Goal: Information Seeking & Learning: Find specific fact

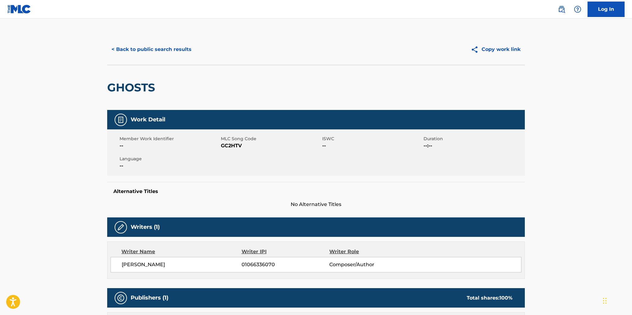
click at [159, 48] on button "< Back to public search results" at bounding box center [151, 49] width 89 height 15
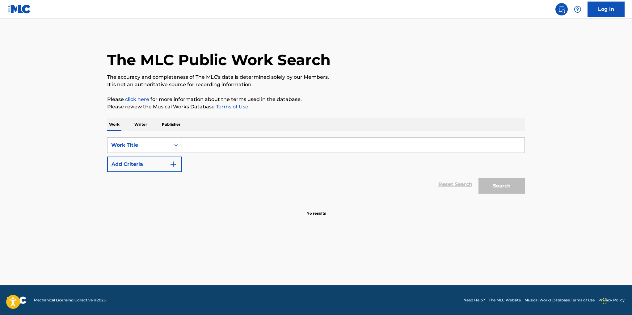
click at [189, 144] on input "Search Form" at bounding box center [353, 145] width 343 height 15
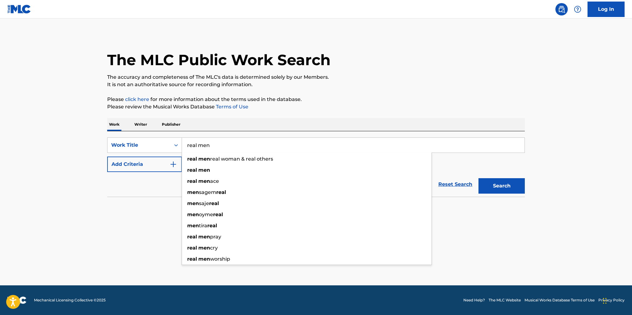
type input "real men"
click at [133, 189] on div "Reset Search Search" at bounding box center [316, 184] width 418 height 25
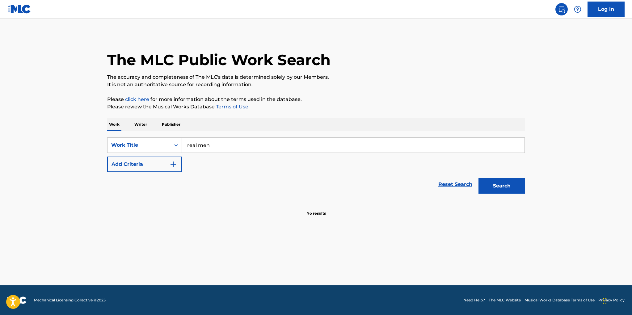
click at [142, 167] on button "Add Criteria" at bounding box center [144, 164] width 75 height 15
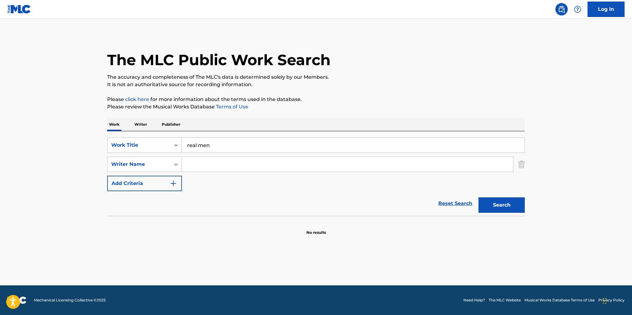
click at [188, 165] on input "Search Form" at bounding box center [347, 164] width 331 height 15
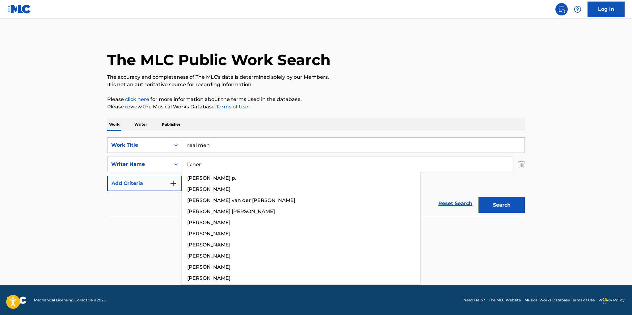
type input "licher"
click at [479, 197] on button "Search" at bounding box center [502, 204] width 46 height 15
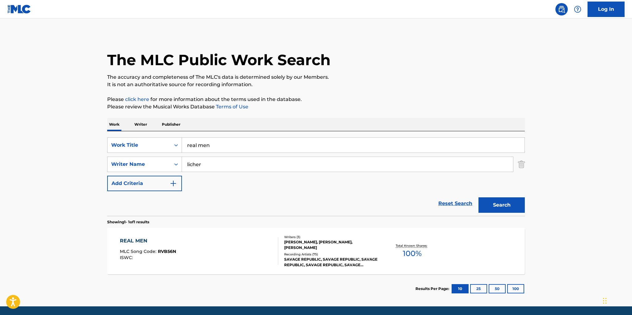
click at [323, 245] on div "MARK EDWARD ERSKINE, BRUCE ERNEST LICHER, JEFF LONG" at bounding box center [330, 245] width 93 height 11
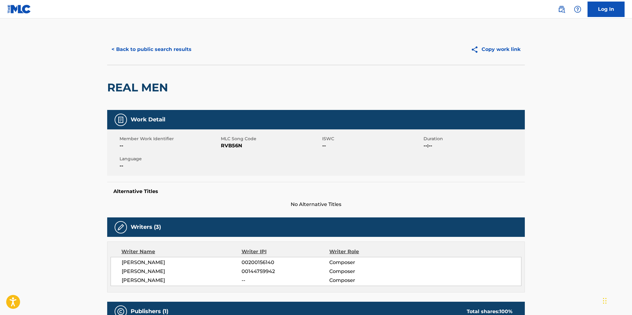
click at [161, 48] on button "< Back to public search results" at bounding box center [151, 49] width 89 height 15
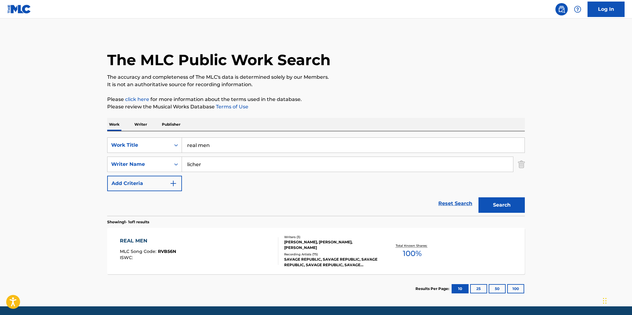
click at [145, 124] on p "Writer" at bounding box center [141, 124] width 16 height 13
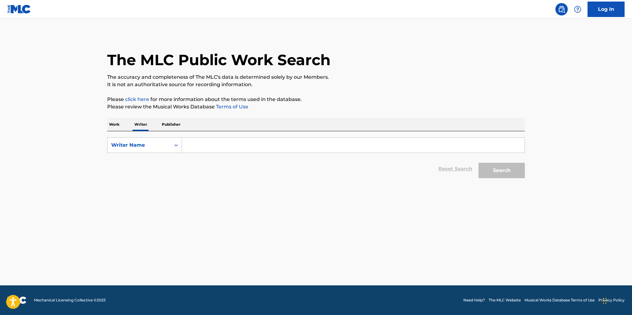
click at [202, 143] on input "Search Form" at bounding box center [353, 145] width 343 height 15
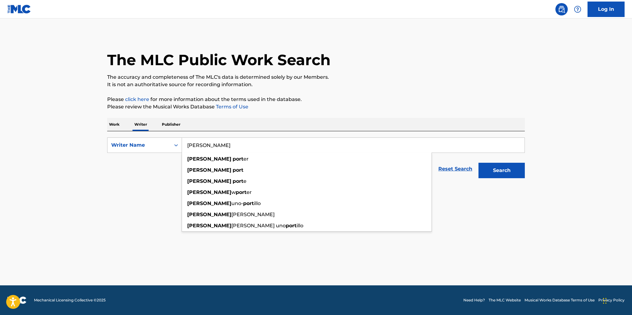
type input "ethan port"
click at [479, 163] on button "Search" at bounding box center [502, 170] width 46 height 15
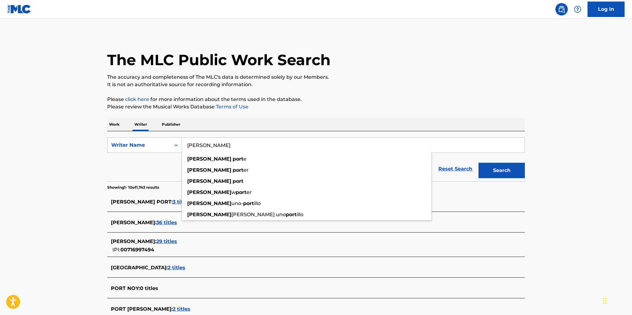
click at [164, 183] on section "Showing 1 - 10 of 1,743 results" at bounding box center [316, 185] width 418 height 9
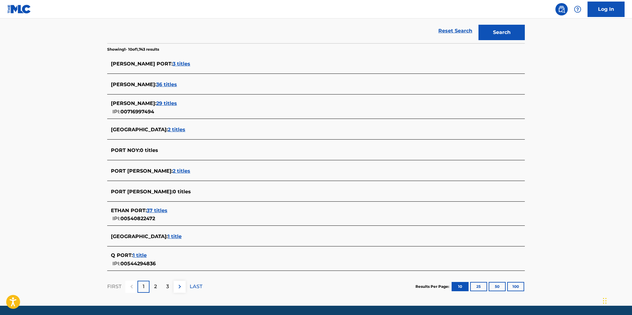
scroll to position [143, 0]
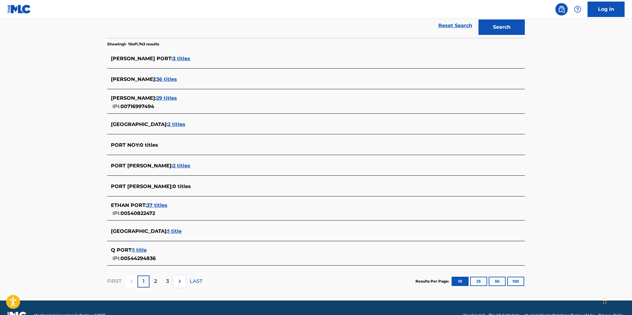
click at [160, 206] on span "37 titles" at bounding box center [157, 205] width 21 height 6
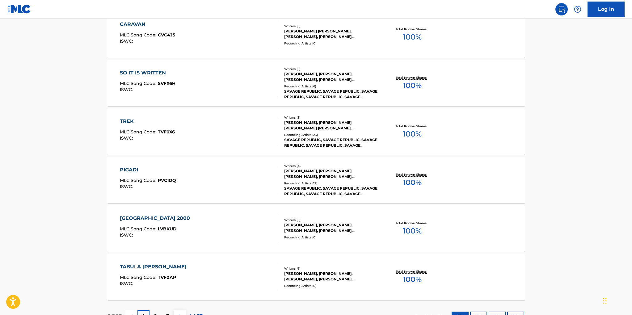
scroll to position [390, 0]
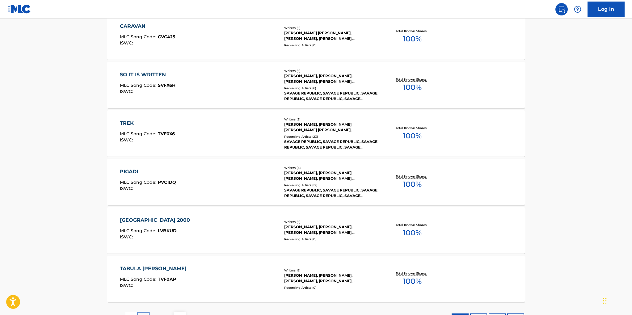
click at [329, 128] on div "ETHAN PORT, BRUCE ERNEST LICHER, MARK EDWARD ERSKINE, GREG GRUNKE, THOMAS FUHRM…" at bounding box center [330, 127] width 93 height 11
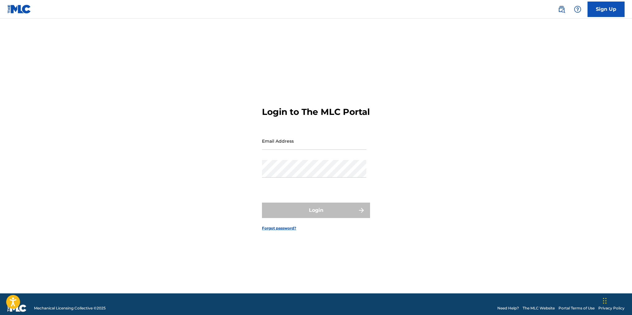
click at [318, 150] on input "Email Address" at bounding box center [314, 141] width 104 height 18
type input "[EMAIL_ADDRESS][DOMAIN_NAME]"
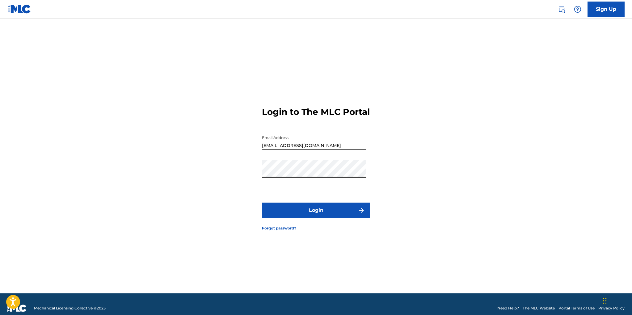
click at [319, 214] on button "Login" at bounding box center [316, 210] width 108 height 15
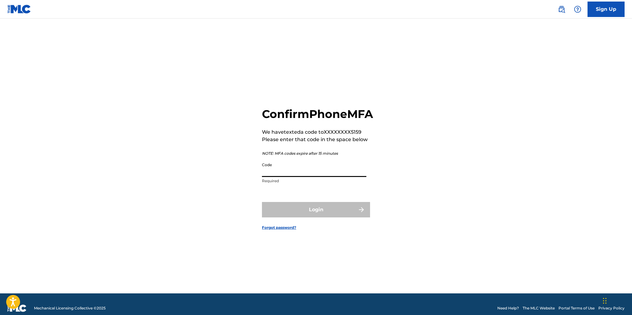
click at [290, 177] on input "Code" at bounding box center [314, 168] width 104 height 18
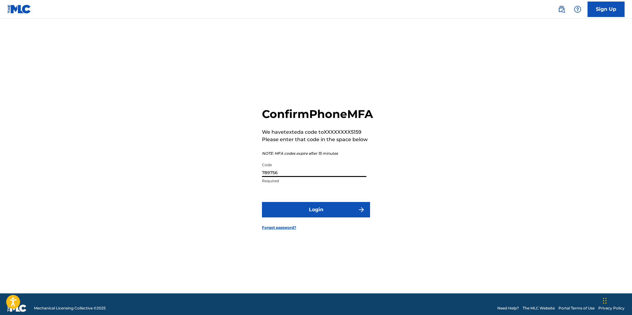
type input "789756"
click at [312, 214] on button "Login" at bounding box center [316, 209] width 108 height 15
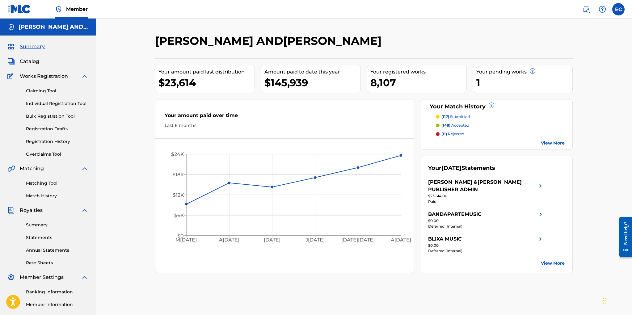
click at [47, 182] on link "Matching Tool" at bounding box center [57, 183] width 62 height 6
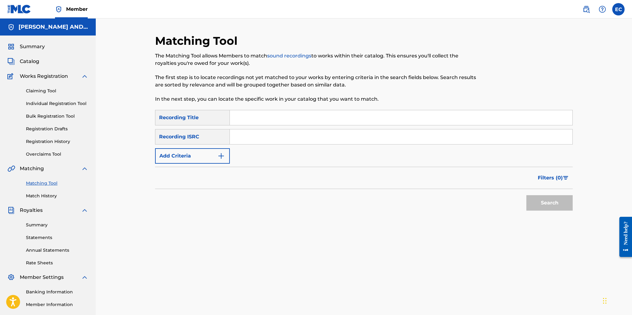
click at [206, 159] on button "Add Criteria" at bounding box center [192, 155] width 75 height 15
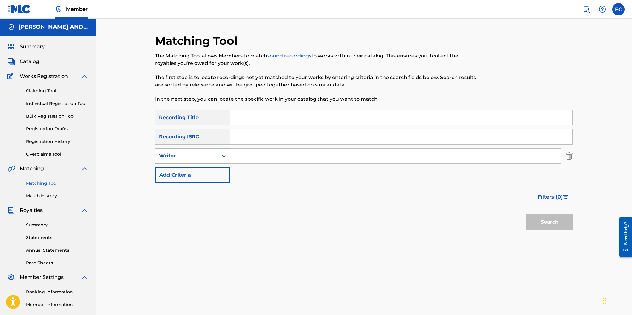
click at [207, 157] on div "Writer" at bounding box center [187, 155] width 56 height 7
click at [202, 169] on div "Recording Artist" at bounding box center [192, 171] width 74 height 15
click at [241, 154] on input "Search Form" at bounding box center [395, 156] width 331 height 15
type input "savage republic"
click at [546, 221] on button "Search" at bounding box center [550, 221] width 46 height 15
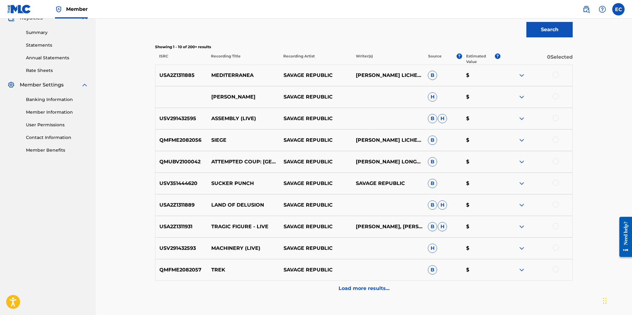
scroll to position [234, 0]
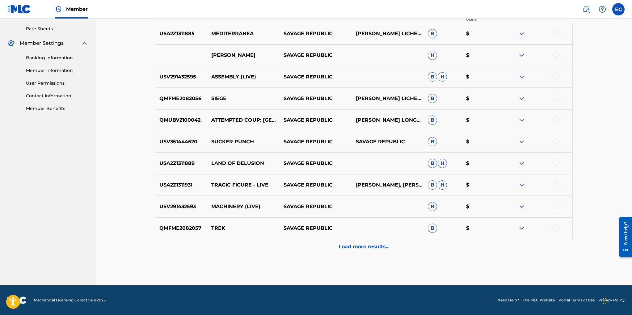
click at [362, 248] on p "Load more results..." at bounding box center [364, 246] width 51 height 7
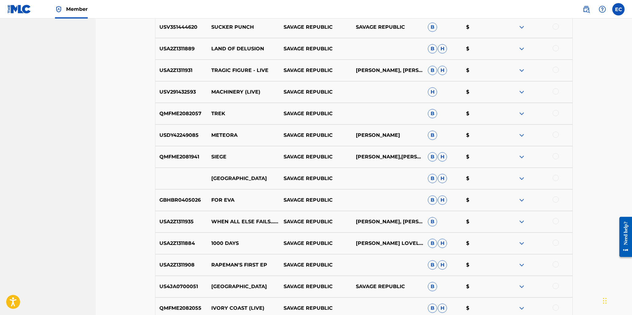
scroll to position [451, 0]
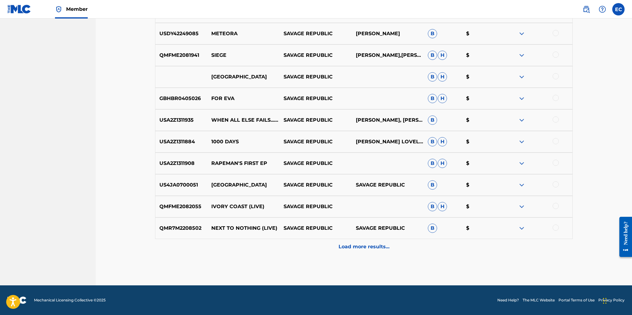
click at [362, 248] on p "Load more results..." at bounding box center [364, 246] width 51 height 7
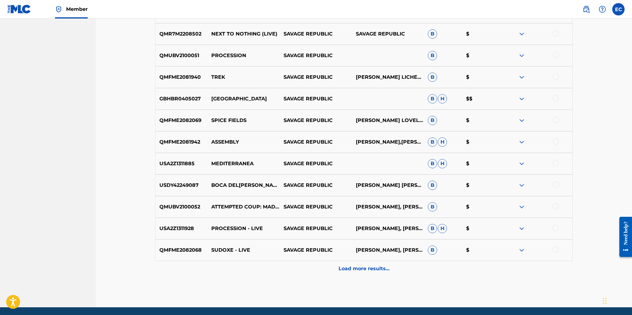
scroll to position [667, 0]
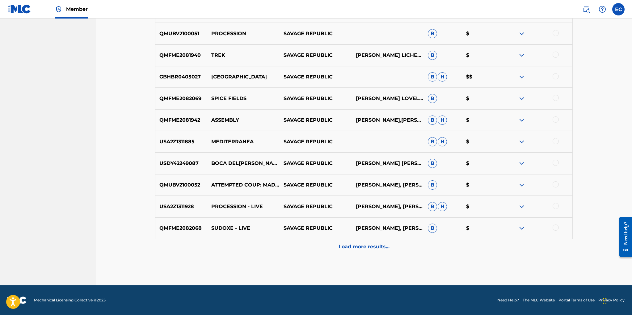
click at [362, 246] on p "Load more results..." at bounding box center [364, 246] width 51 height 7
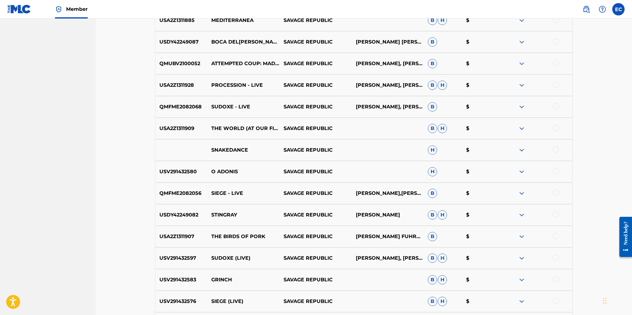
scroll to position [883, 0]
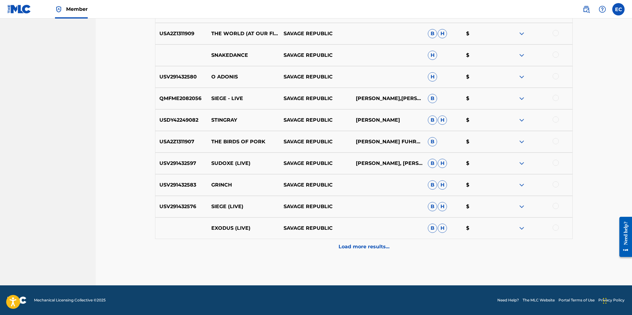
click at [362, 246] on p "Load more results..." at bounding box center [364, 246] width 51 height 7
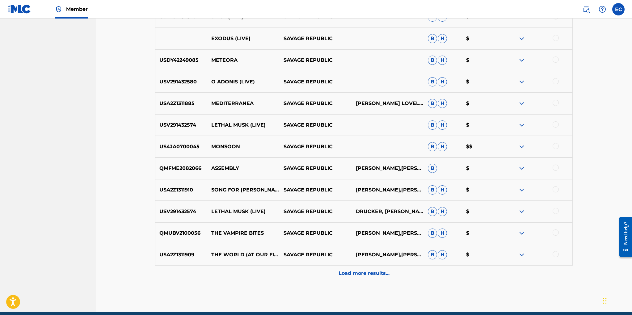
scroll to position [1100, 0]
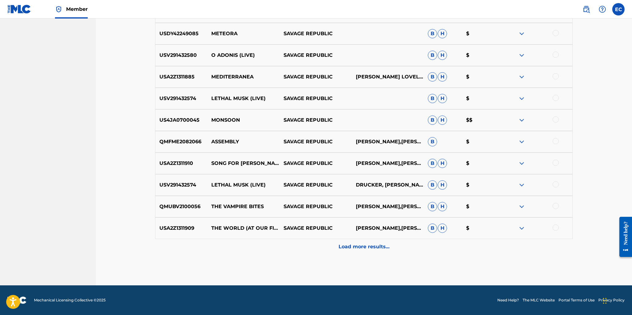
click at [362, 246] on p "Load more results..." at bounding box center [364, 246] width 51 height 7
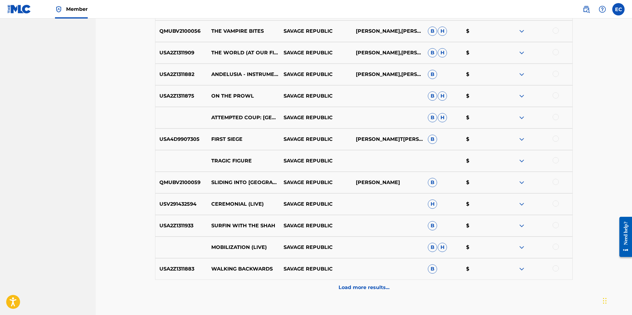
scroll to position [1316, 0]
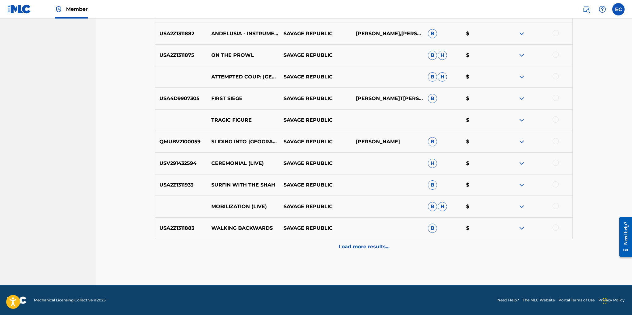
click at [362, 246] on p "Load more results..." at bounding box center [364, 246] width 51 height 7
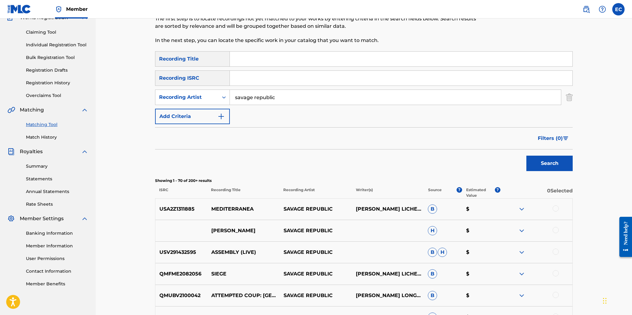
scroll to position [46, 0]
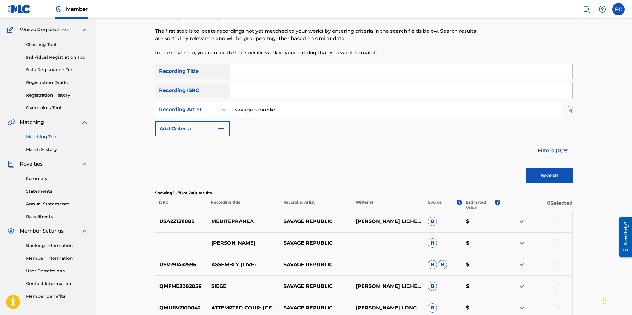
drag, startPoint x: 281, startPoint y: 110, endPoint x: 231, endPoint y: 104, distance: 50.4
click at [231, 104] on input "savage republic" at bounding box center [395, 109] width 331 height 15
type input "jonathan richman"
drag, startPoint x: 547, startPoint y: 174, endPoint x: 543, endPoint y: 172, distance: 4.3
click at [546, 174] on button "Search" at bounding box center [550, 175] width 46 height 15
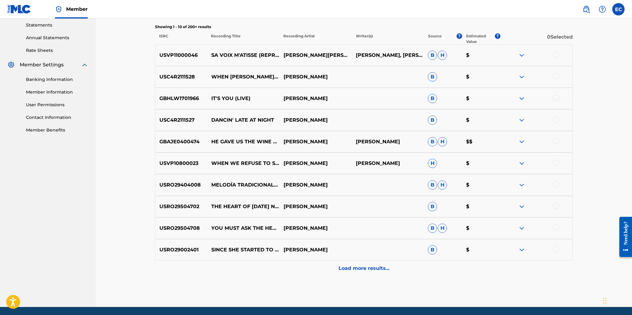
scroll to position [234, 0]
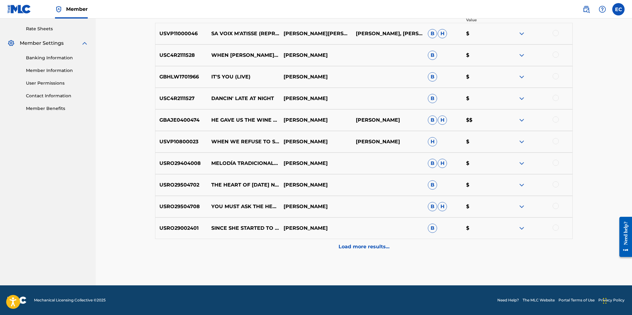
click at [368, 246] on p "Load more results..." at bounding box center [364, 246] width 51 height 7
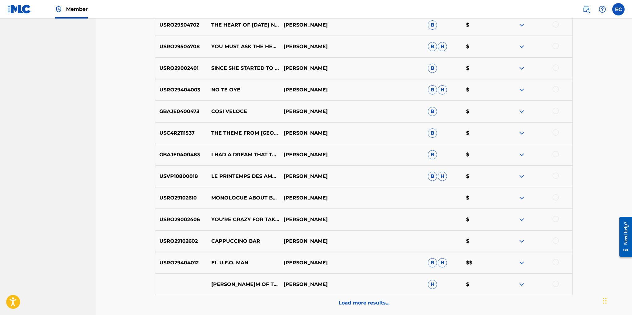
scroll to position [412, 0]
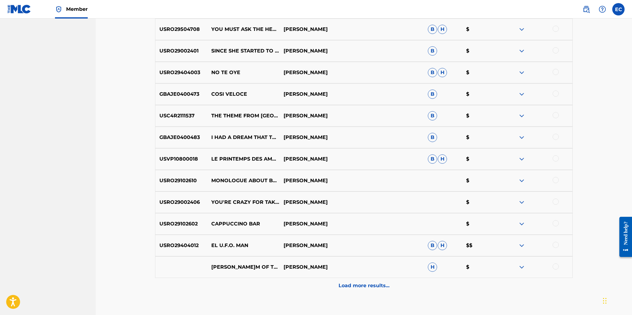
click at [364, 285] on p "Load more results..." at bounding box center [364, 285] width 51 height 7
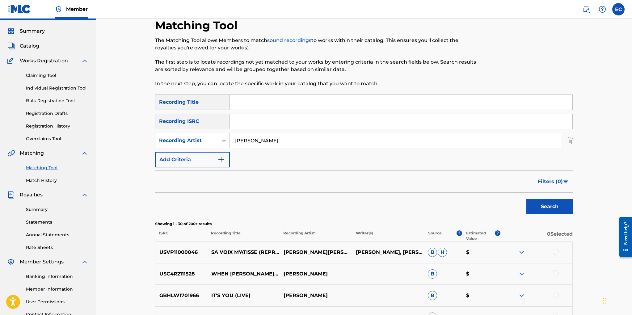
scroll to position [0, 0]
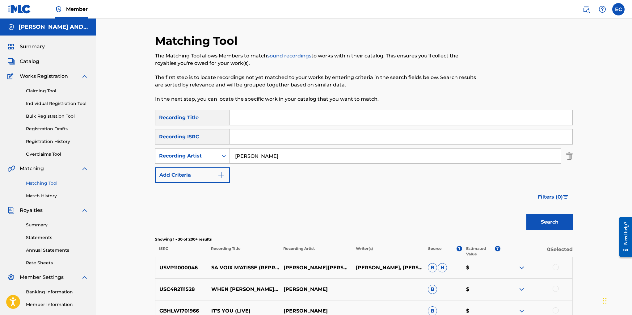
click at [546, 198] on span "Filters ( 0 )" at bounding box center [550, 196] width 25 height 7
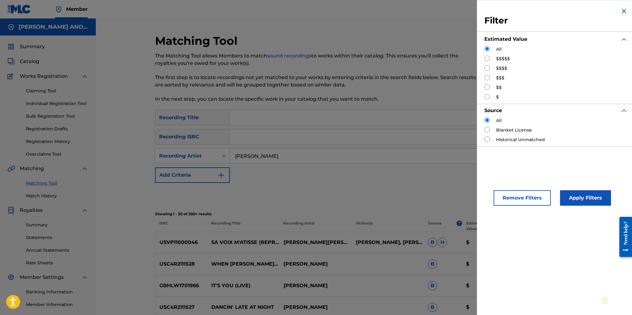
click at [488, 76] on input "Search Form" at bounding box center [488, 78] width 6 height 6
radio input "true"
click at [581, 197] on button "Apply Filters" at bounding box center [585, 197] width 51 height 15
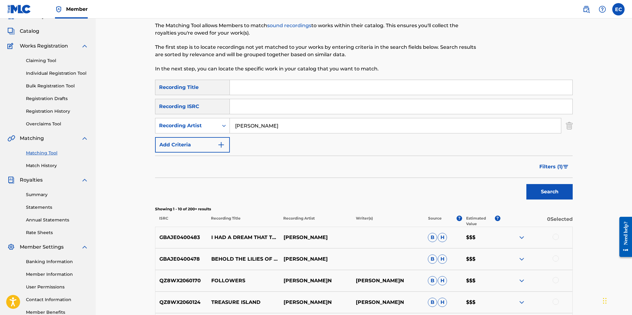
scroll to position [28, 0]
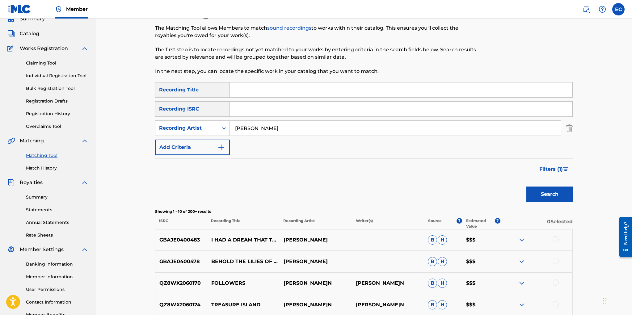
click at [552, 168] on span "Filters ( 1 )" at bounding box center [551, 169] width 23 height 7
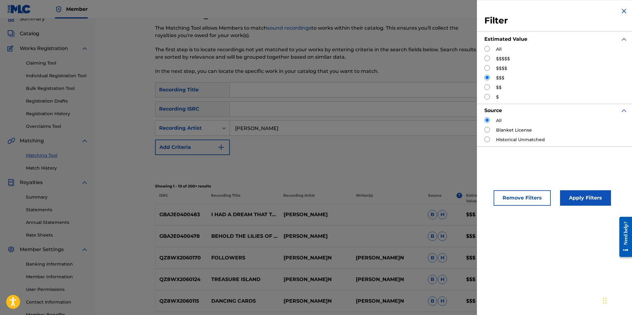
click at [487, 59] on input "Search Form" at bounding box center [488, 59] width 6 height 6
radio input "true"
drag, startPoint x: 581, startPoint y: 198, endPoint x: 575, endPoint y: 192, distance: 8.3
click at [581, 198] on button "Apply Filters" at bounding box center [585, 197] width 51 height 15
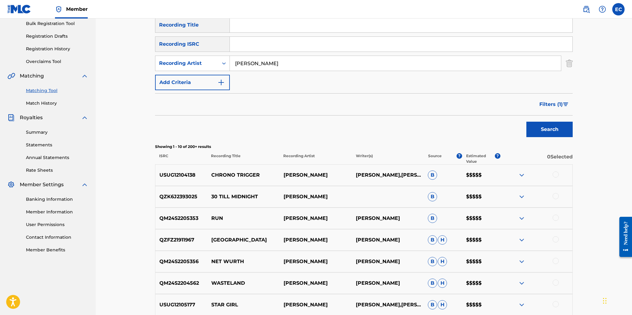
scroll to position [96, 0]
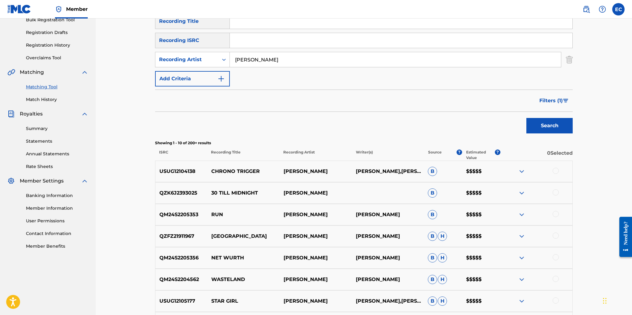
click at [554, 100] on span "Filters ( 1 )" at bounding box center [551, 100] width 23 height 7
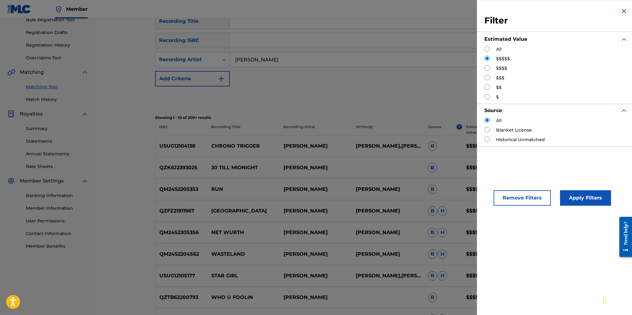
click at [489, 68] on input "Search Form" at bounding box center [488, 68] width 6 height 6
radio input "true"
drag, startPoint x: 593, startPoint y: 194, endPoint x: 591, endPoint y: 190, distance: 4.4
click at [593, 194] on button "Apply Filters" at bounding box center [585, 197] width 51 height 15
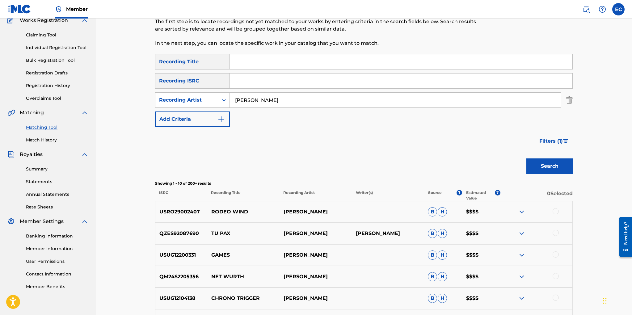
scroll to position [34, 0]
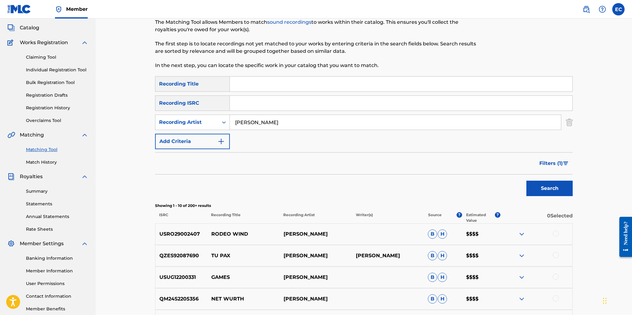
click at [561, 164] on span "Filters ( 1 )" at bounding box center [551, 163] width 23 height 7
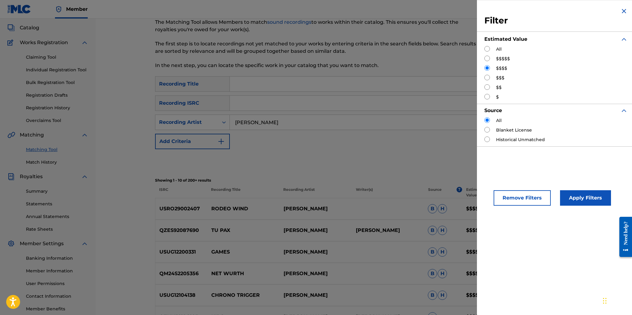
click at [490, 85] on input "Search Form" at bounding box center [488, 87] width 6 height 6
radio input "true"
click at [572, 197] on button "Apply Filters" at bounding box center [585, 197] width 51 height 15
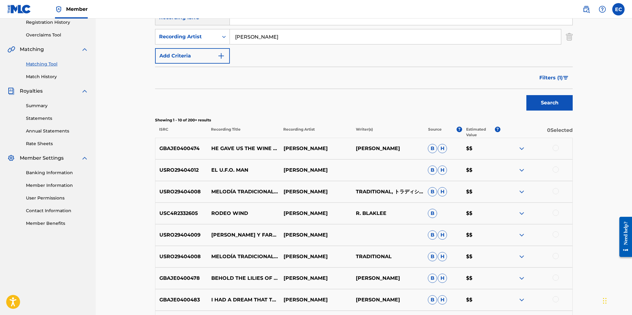
scroll to position [0, 0]
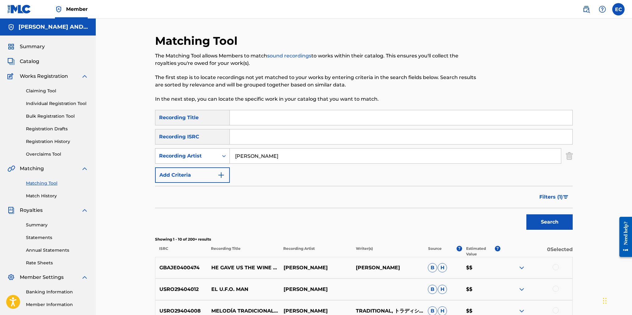
drag, startPoint x: 282, startPoint y: 155, endPoint x: 210, endPoint y: 155, distance: 71.4
click at [210, 155] on div "SearchWithCriteria294a226b-f9ba-40b1-8359-584f05fa39cf Recording Artist jonatha…" at bounding box center [364, 155] width 418 height 15
type input "modern lovers"
click at [527, 214] on button "Search" at bounding box center [550, 221] width 46 height 15
click at [546, 196] on span "Filters ( 1 )" at bounding box center [551, 196] width 23 height 7
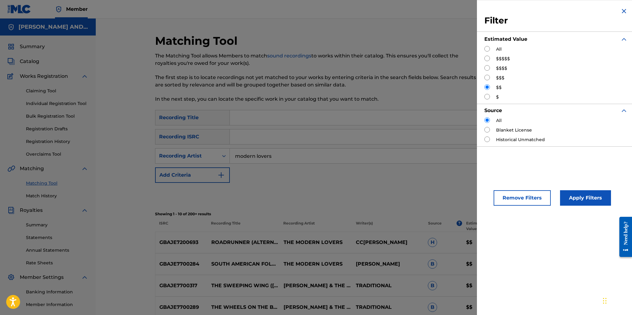
click at [489, 58] on input "Search Form" at bounding box center [488, 59] width 6 height 6
radio input "true"
click at [568, 197] on button "Apply Filters" at bounding box center [585, 197] width 51 height 15
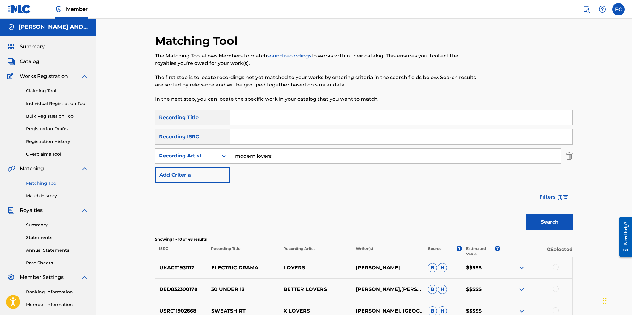
scroll to position [31, 0]
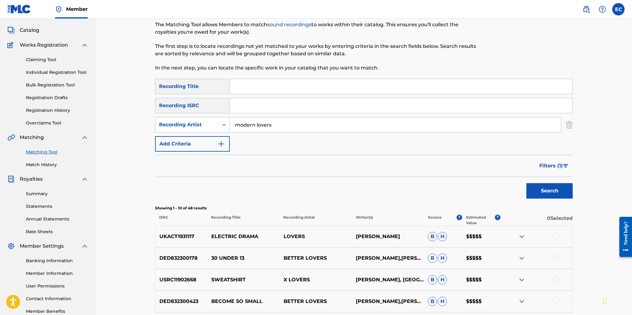
click at [542, 165] on span "Filters ( 1 )" at bounding box center [551, 165] width 23 height 7
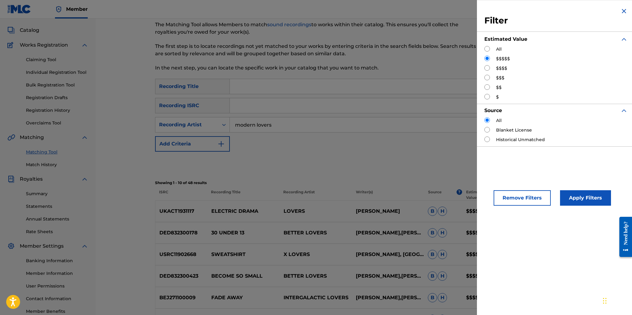
click at [488, 66] on input "Search Form" at bounding box center [488, 68] width 6 height 6
radio input "true"
click at [583, 197] on button "Apply Filters" at bounding box center [585, 197] width 51 height 15
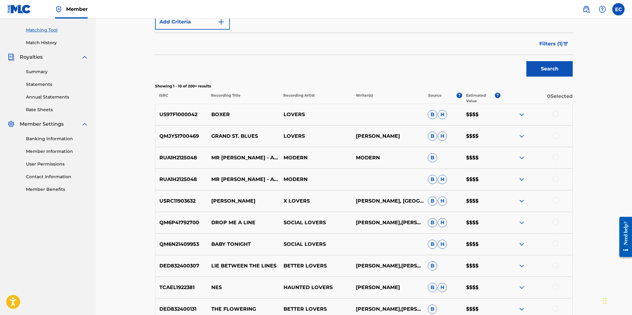
scroll to position [0, 0]
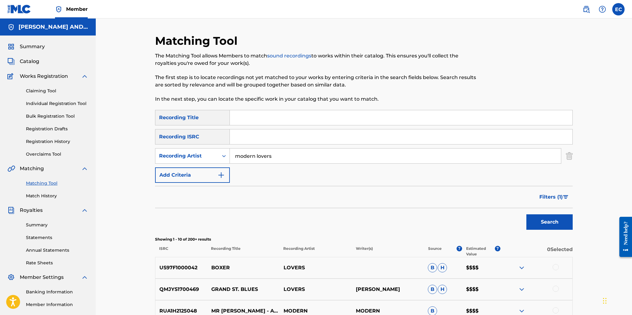
click at [546, 197] on span "Filters ( 1 )" at bounding box center [551, 196] width 23 height 7
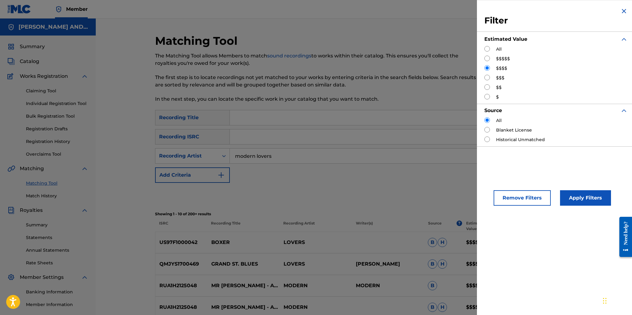
scroll to position [0, 0]
drag, startPoint x: 488, startPoint y: 78, endPoint x: 496, endPoint y: 90, distance: 14.7
click at [488, 78] on input "Search Form" at bounding box center [488, 78] width 6 height 6
radio input "true"
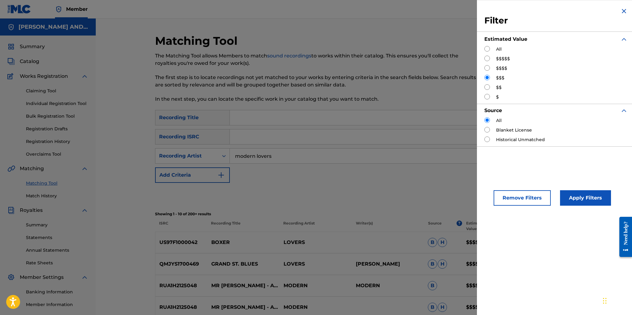
click at [572, 193] on button "Apply Filters" at bounding box center [585, 197] width 51 height 15
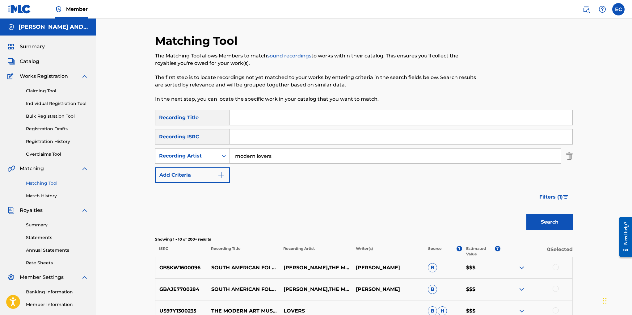
click at [553, 197] on span "Filters ( 1 )" at bounding box center [551, 196] width 23 height 7
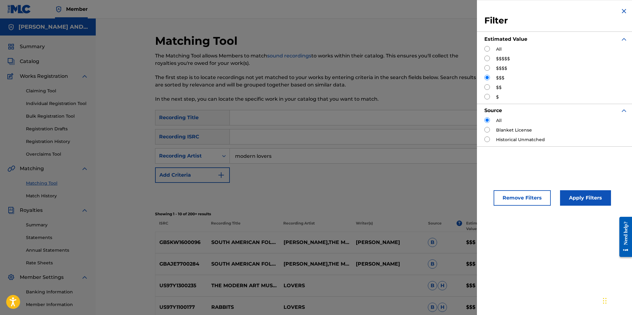
scroll to position [1, 0]
click at [487, 86] on input "Search Form" at bounding box center [488, 87] width 6 height 6
radio input "true"
click at [572, 198] on button "Apply Filters" at bounding box center [585, 197] width 51 height 15
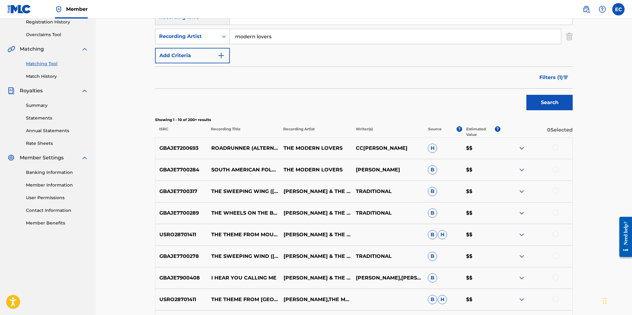
scroll to position [119, 0]
drag, startPoint x: 286, startPoint y: 187, endPoint x: 342, endPoint y: 196, distance: 56.3
click at [348, 196] on p "JONATHAN RICHMAN & THE MODERN LOVERS" at bounding box center [315, 191] width 72 height 7
copy p "JONATHAN RICHMAN & THE MODERN LOVERS"
drag, startPoint x: 275, startPoint y: 37, endPoint x: 223, endPoint y: 34, distance: 52.0
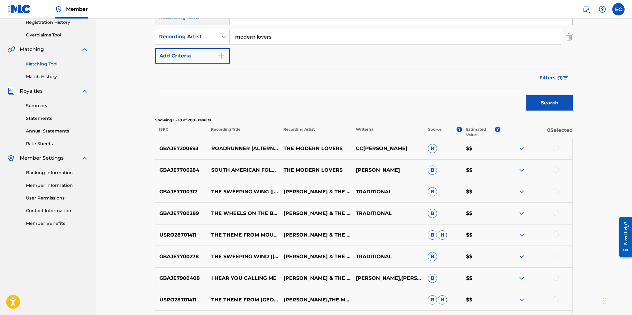
click at [223, 34] on div "SearchWithCriteria294a226b-f9ba-40b1-8359-584f05fa39cf Recording Artist modern …" at bounding box center [364, 36] width 418 height 15
paste input "JONATHAN RICHMAN & THE MODERN LOVERS"
type input "JONATHAN RICHMAN & THE MODERN LOVERS"
click at [556, 102] on button "Search" at bounding box center [550, 102] width 46 height 15
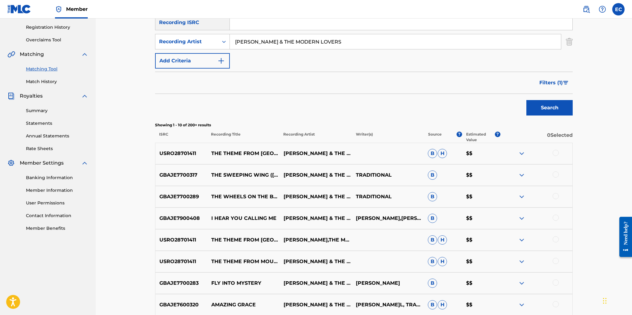
scroll to position [0, 0]
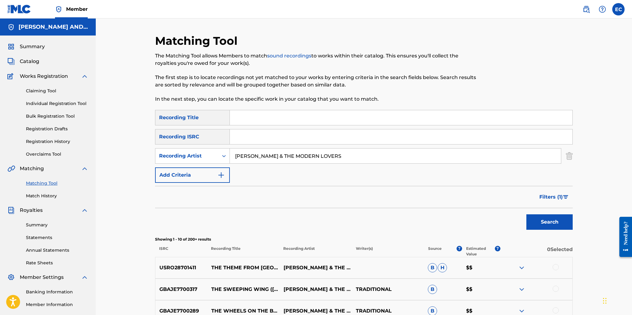
click at [557, 197] on span "Filters ( 1 )" at bounding box center [551, 196] width 23 height 7
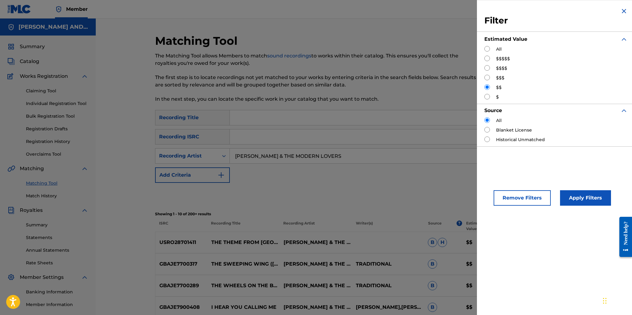
click at [489, 57] on input "Search Form" at bounding box center [488, 59] width 6 height 6
radio input "true"
drag, startPoint x: 585, startPoint y: 198, endPoint x: 579, endPoint y: 184, distance: 15.1
click at [585, 197] on button "Apply Filters" at bounding box center [585, 197] width 51 height 15
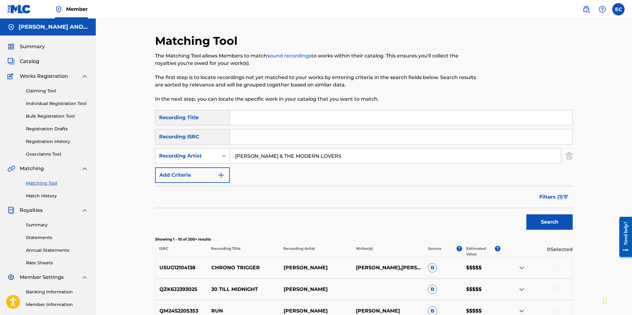
click at [544, 198] on span "Filters ( 1 )" at bounding box center [551, 196] width 23 height 7
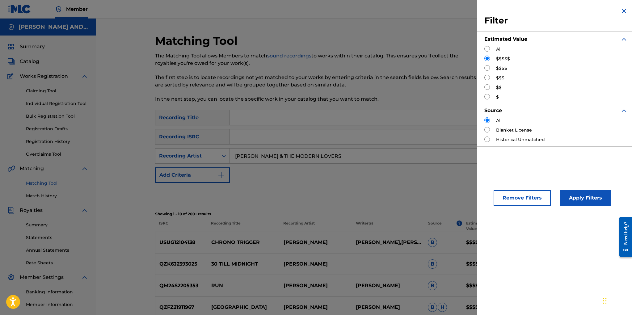
drag, startPoint x: 487, startPoint y: 68, endPoint x: 489, endPoint y: 70, distance: 3.2
click at [487, 68] on input "Search Form" at bounding box center [488, 68] width 6 height 6
radio input "true"
click at [570, 198] on button "Apply Filters" at bounding box center [585, 197] width 51 height 15
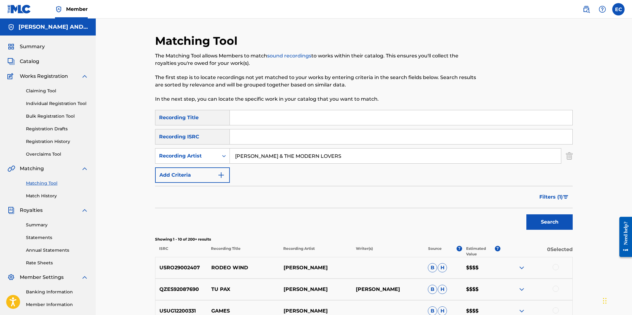
click at [551, 198] on span "Filters ( 1 )" at bounding box center [551, 196] width 23 height 7
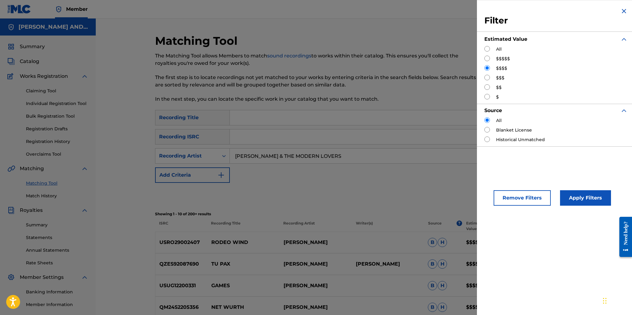
click at [487, 77] on input "Search Form" at bounding box center [488, 78] width 6 height 6
radio input "true"
click at [574, 200] on button "Apply Filters" at bounding box center [585, 197] width 51 height 15
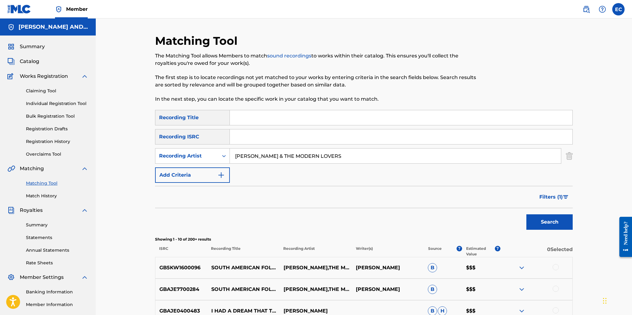
click at [553, 194] on span "Filters ( 1 )" at bounding box center [551, 196] width 23 height 7
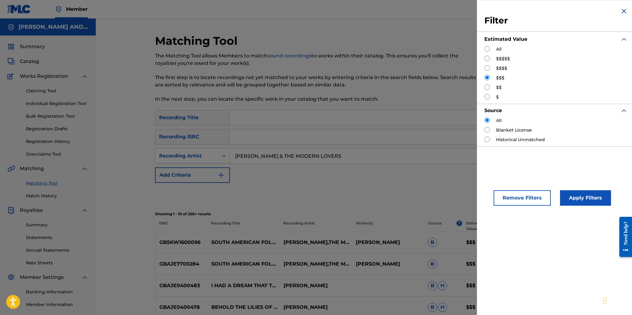
click at [487, 86] on input "Search Form" at bounding box center [488, 87] width 6 height 6
radio input "true"
drag, startPoint x: 585, startPoint y: 194, endPoint x: 563, endPoint y: 183, distance: 24.2
click at [585, 193] on button "Apply Filters" at bounding box center [585, 197] width 51 height 15
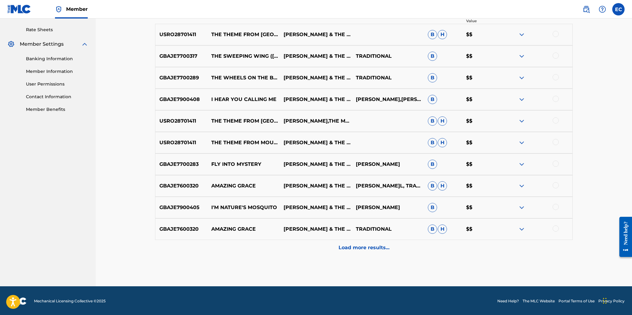
scroll to position [234, 0]
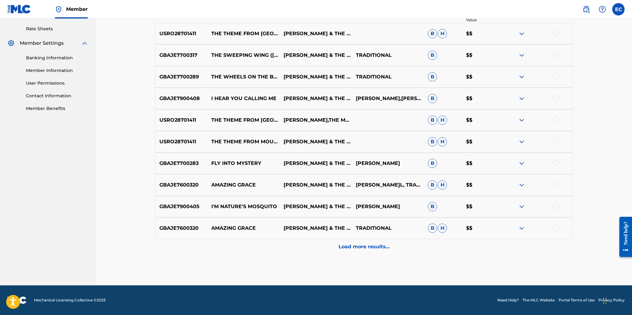
click at [365, 250] on p "Load more results..." at bounding box center [364, 246] width 51 height 7
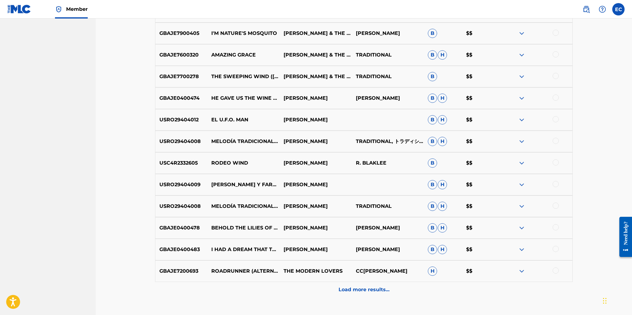
scroll to position [451, 0]
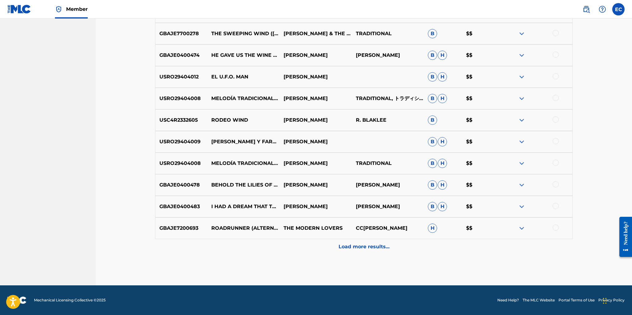
click at [366, 248] on p "Load more results..." at bounding box center [364, 246] width 51 height 7
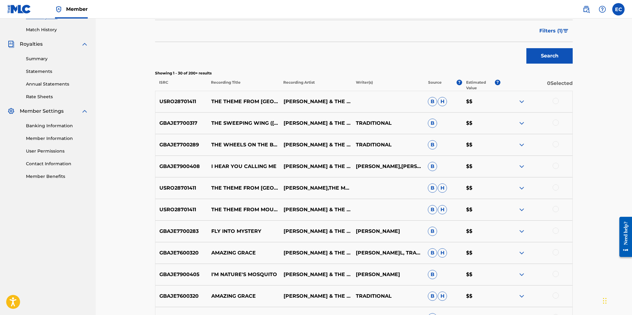
scroll to position [0, 0]
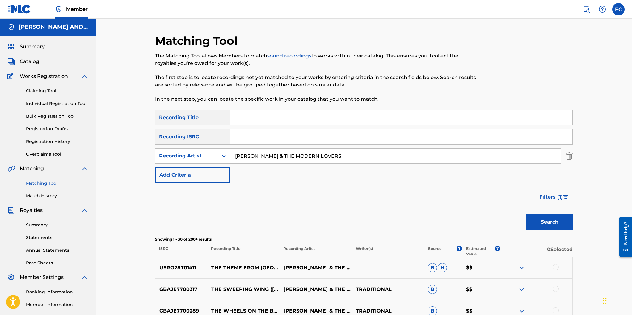
drag, startPoint x: 359, startPoint y: 155, endPoint x: 305, endPoint y: 151, distance: 54.6
click at [305, 151] on input "JONATHAN RICHMAN & THE MODERN LOVERS" at bounding box center [395, 156] width 331 height 15
type input "yumi zouma"
click at [527, 214] on button "Search" at bounding box center [550, 221] width 46 height 15
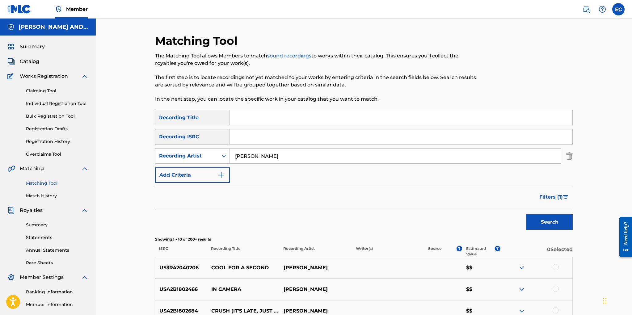
click at [552, 197] on span "Filters ( 1 )" at bounding box center [551, 196] width 23 height 7
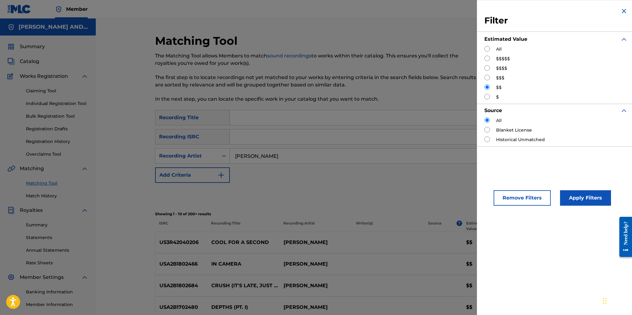
drag, startPoint x: 487, startPoint y: 58, endPoint x: 490, endPoint y: 63, distance: 5.4
click at [487, 58] on input "Search Form" at bounding box center [488, 59] width 6 height 6
radio input "true"
click at [571, 193] on button "Apply Filters" at bounding box center [585, 197] width 51 height 15
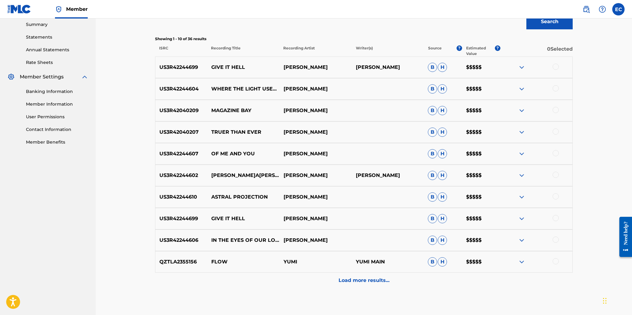
scroll to position [214, 0]
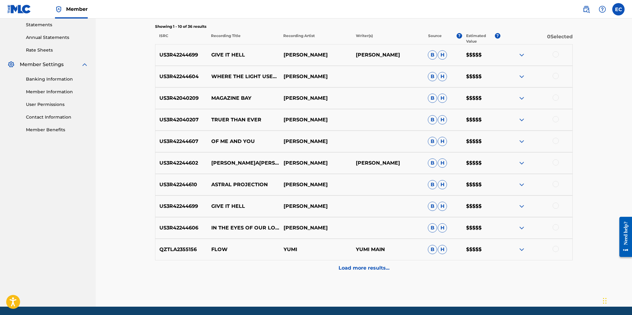
click at [375, 263] on div "Load more results..." at bounding box center [364, 268] width 418 height 15
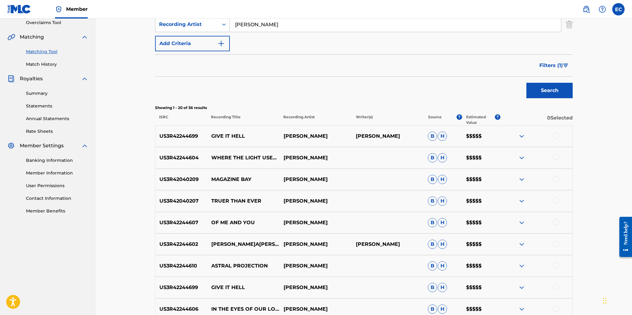
scroll to position [130, 0]
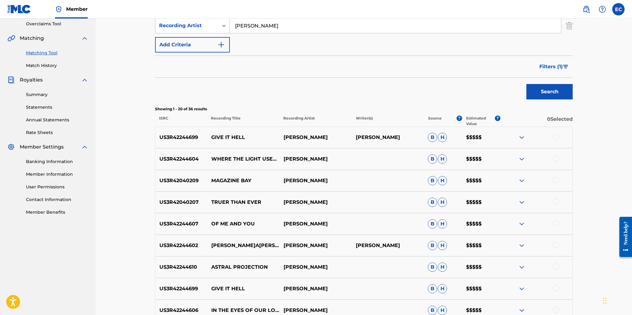
click at [562, 66] on span "Filters ( 1 )" at bounding box center [551, 66] width 23 height 7
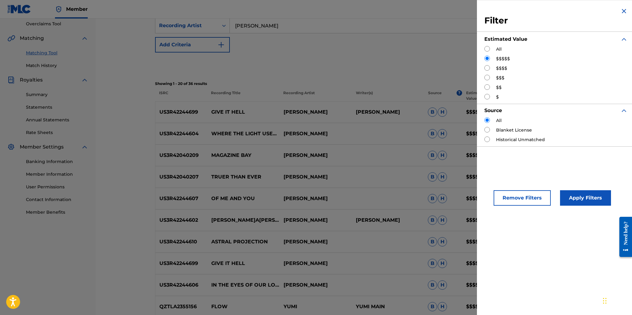
click at [488, 68] on input "Search Form" at bounding box center [488, 68] width 6 height 6
radio input "true"
click at [586, 195] on button "Apply Filters" at bounding box center [585, 197] width 51 height 15
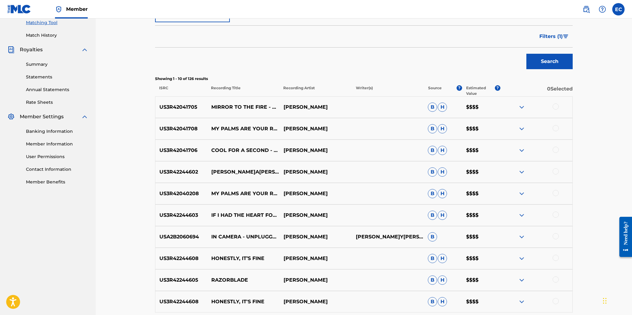
scroll to position [234, 0]
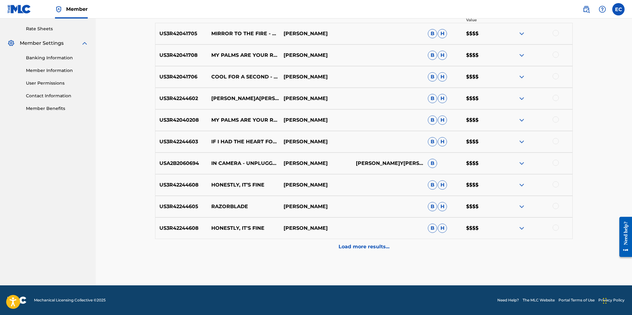
click at [352, 246] on p "Load more results..." at bounding box center [364, 246] width 51 height 7
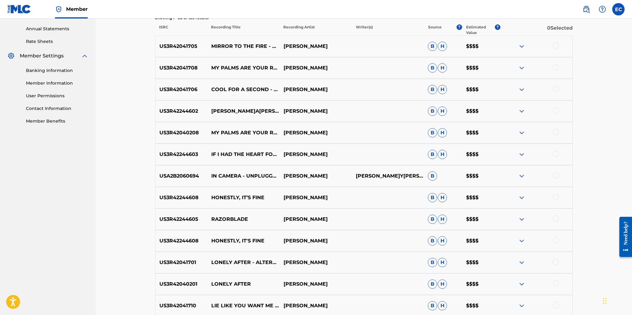
scroll to position [220, 0]
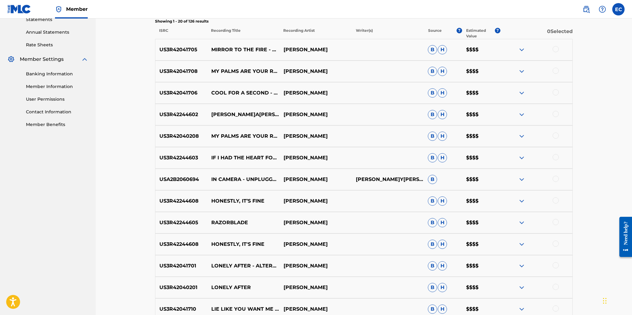
click at [337, 13] on nav "Member EC EC Evan Cohen esc@manifesto.com Notification Preferences Profile Log …" at bounding box center [316, 9] width 632 height 19
